Goal: Connect with others: Participate in discussion

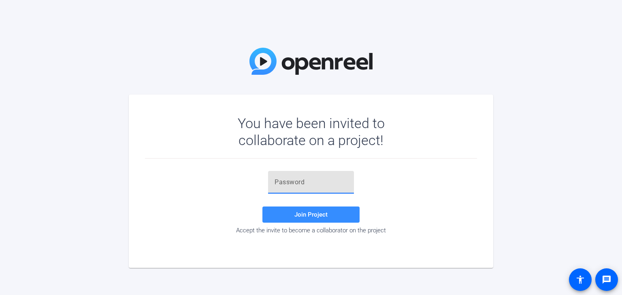
drag, startPoint x: 297, startPoint y: 186, endPoint x: 326, endPoint y: 144, distance: 50.4
click at [297, 186] on input "text" at bounding box center [310, 183] width 73 height 10
paste input "qe,B1D"
type input "qe,B1D"
click at [322, 215] on span "Join Project" at bounding box center [310, 214] width 33 height 7
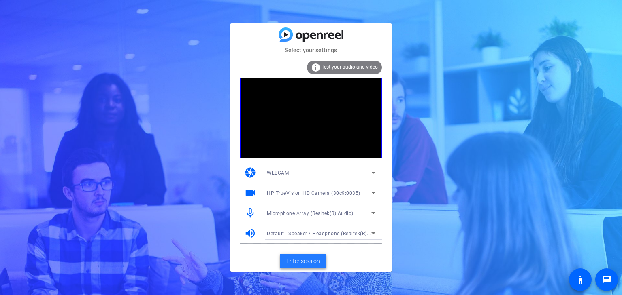
click at [301, 263] on span "Enter session" at bounding box center [303, 261] width 34 height 8
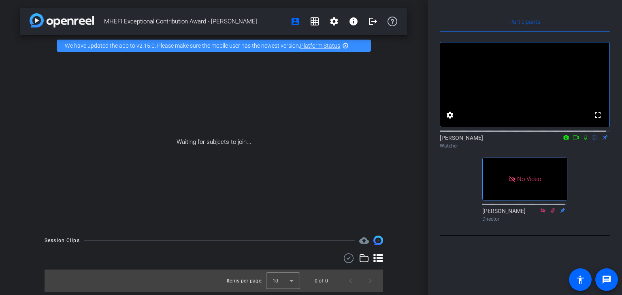
click at [582, 140] on icon at bounding box center [585, 138] width 6 height 6
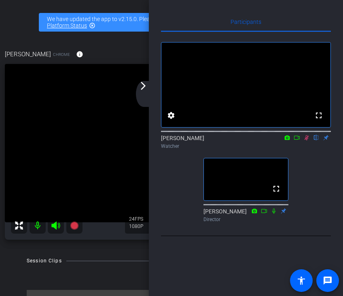
click at [304, 140] on icon at bounding box center [306, 138] width 6 height 6
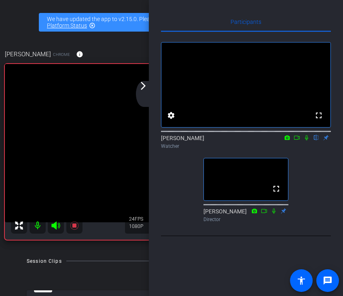
click at [308, 141] on mat-icon at bounding box center [307, 137] width 10 height 7
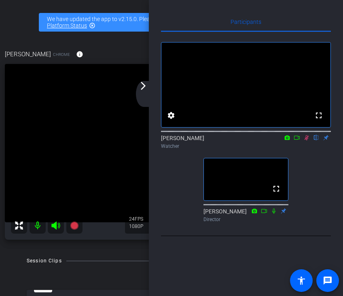
click at [308, 140] on icon at bounding box center [307, 137] width 4 height 5
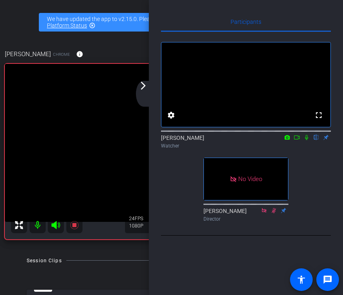
click at [306, 140] on icon at bounding box center [306, 137] width 3 height 5
click at [307, 140] on icon at bounding box center [307, 137] width 4 height 5
click at [306, 140] on icon at bounding box center [306, 137] width 3 height 5
click at [306, 140] on icon at bounding box center [307, 137] width 4 height 5
click at [307, 140] on icon at bounding box center [306, 137] width 3 height 5
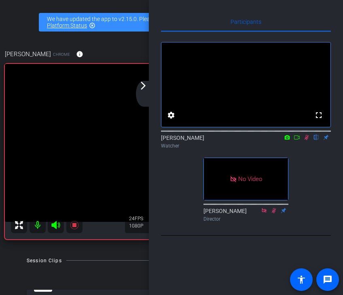
click at [306, 140] on icon at bounding box center [307, 137] width 4 height 5
click at [308, 140] on icon at bounding box center [306, 138] width 6 height 6
click at [307, 140] on icon at bounding box center [307, 137] width 4 height 5
click at [306, 140] on icon at bounding box center [306, 138] width 6 height 6
click at [305, 140] on icon at bounding box center [306, 138] width 6 height 6
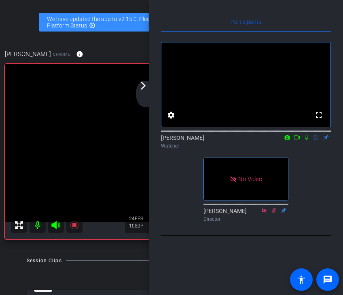
click at [308, 140] on icon at bounding box center [306, 138] width 6 height 6
click at [305, 140] on icon at bounding box center [306, 138] width 6 height 6
click at [308, 140] on icon at bounding box center [306, 138] width 6 height 6
click at [305, 140] on icon at bounding box center [306, 138] width 6 height 6
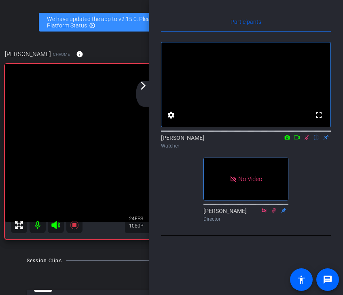
drag, startPoint x: 304, startPoint y: 151, endPoint x: 317, endPoint y: 209, distance: 60.1
click at [304, 140] on icon at bounding box center [306, 138] width 6 height 6
click at [305, 140] on icon at bounding box center [306, 138] width 6 height 6
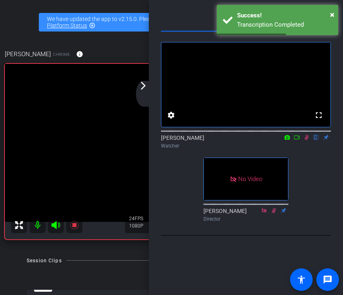
click at [306, 141] on mat-icon at bounding box center [307, 137] width 10 height 7
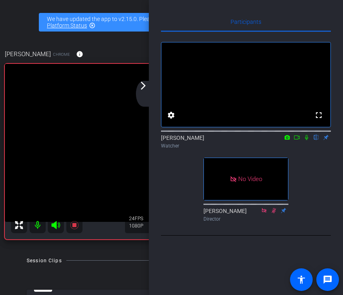
click at [304, 140] on icon at bounding box center [306, 138] width 6 height 6
click at [306, 140] on icon at bounding box center [306, 138] width 6 height 6
click at [305, 140] on icon at bounding box center [306, 138] width 6 height 6
click at [307, 140] on icon at bounding box center [306, 138] width 6 height 6
click at [306, 140] on icon at bounding box center [306, 138] width 6 height 6
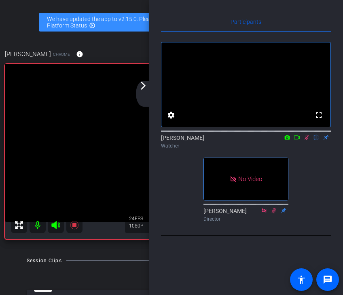
click at [305, 140] on icon at bounding box center [306, 138] width 6 height 6
click at [308, 140] on icon at bounding box center [306, 138] width 6 height 6
click at [306, 141] on mat-icon at bounding box center [307, 137] width 10 height 7
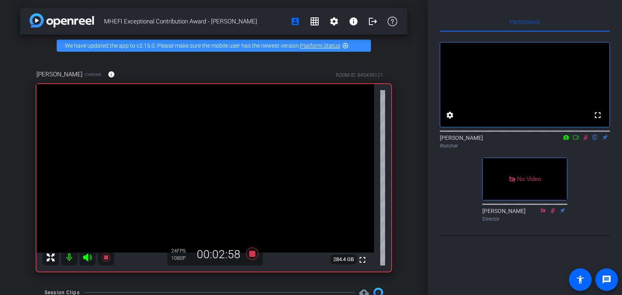
click at [586, 140] on icon at bounding box center [585, 138] width 6 height 6
